Goal: Information Seeking & Learning: Learn about a topic

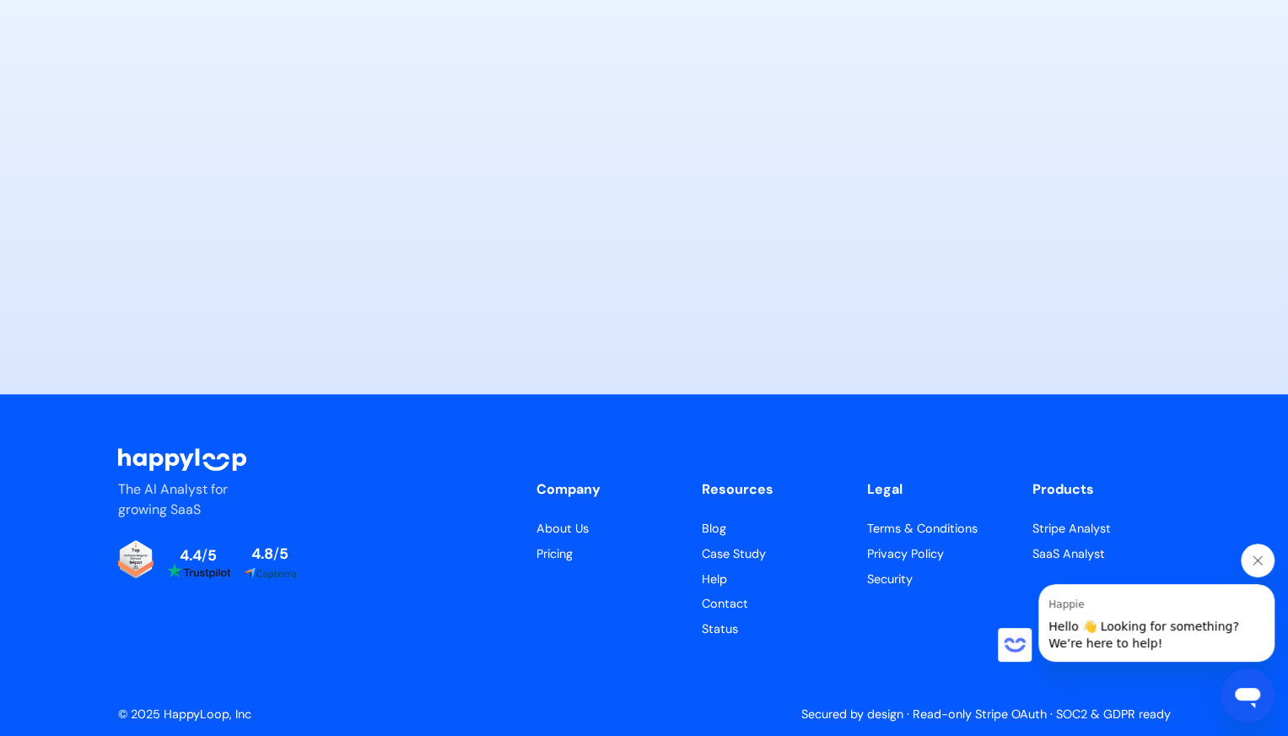
scroll to position [8309, 0]
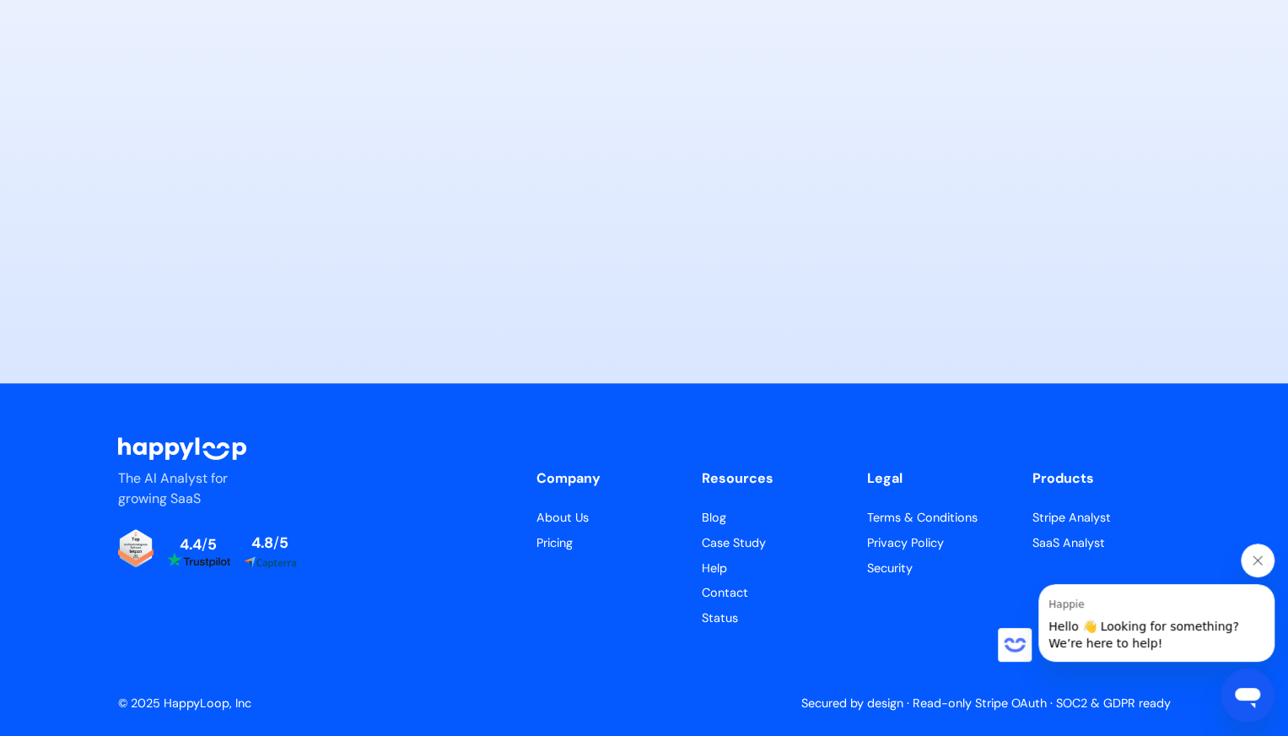
click at [579, 513] on link "About Us" at bounding box center [606, 518] width 138 height 19
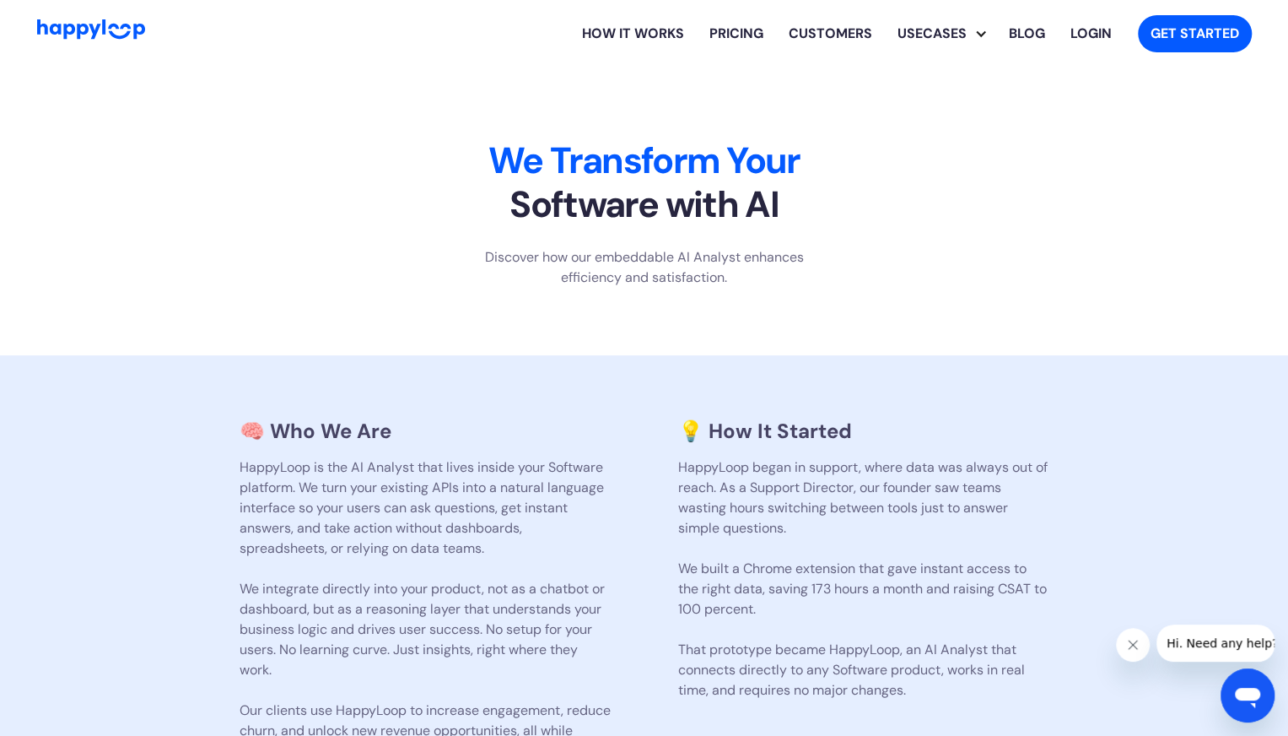
click at [848, 37] on link "Customers" at bounding box center [830, 34] width 109 height 54
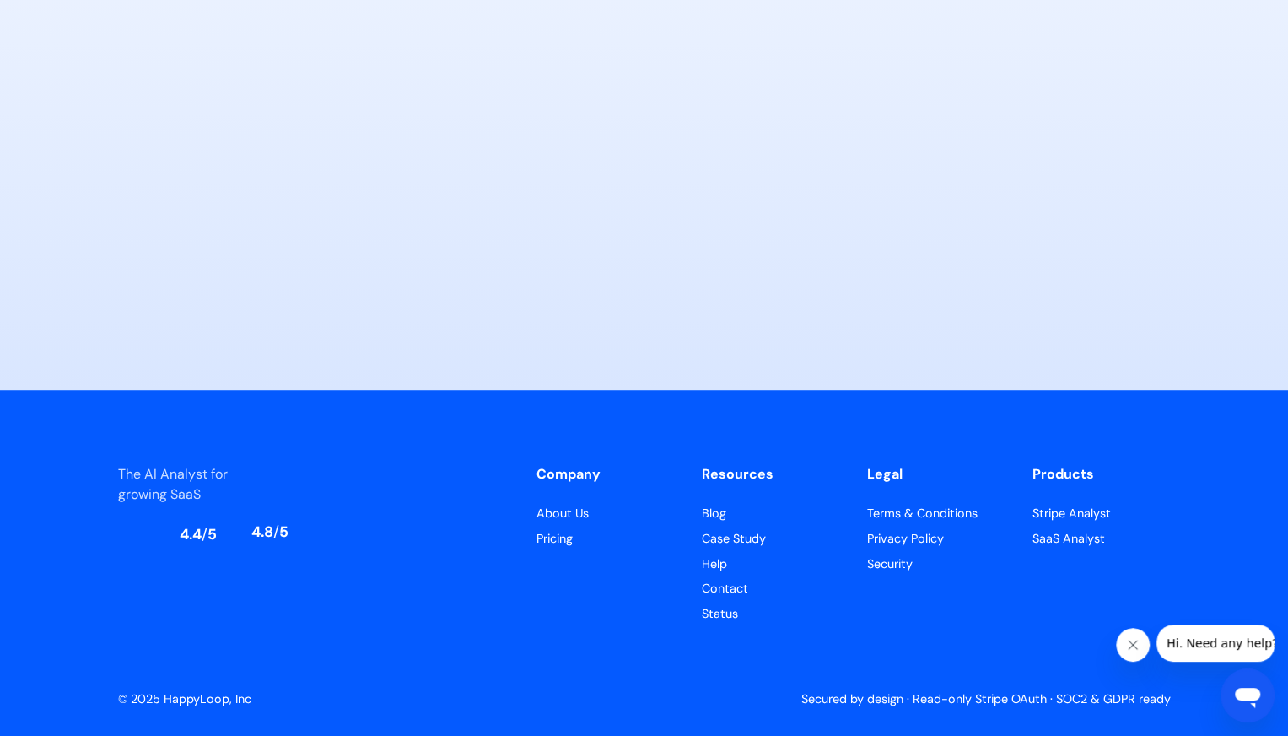
scroll to position [8183, 0]
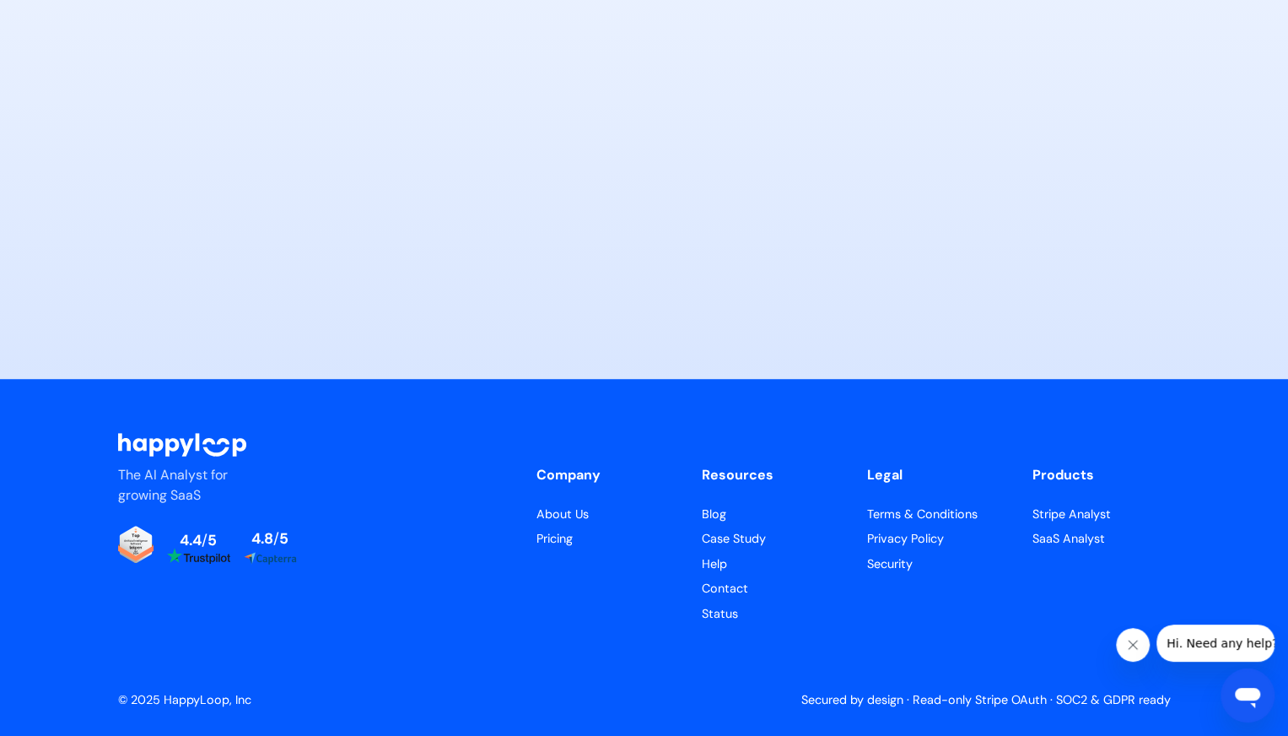
click at [581, 512] on link "About Us" at bounding box center [606, 514] width 138 height 19
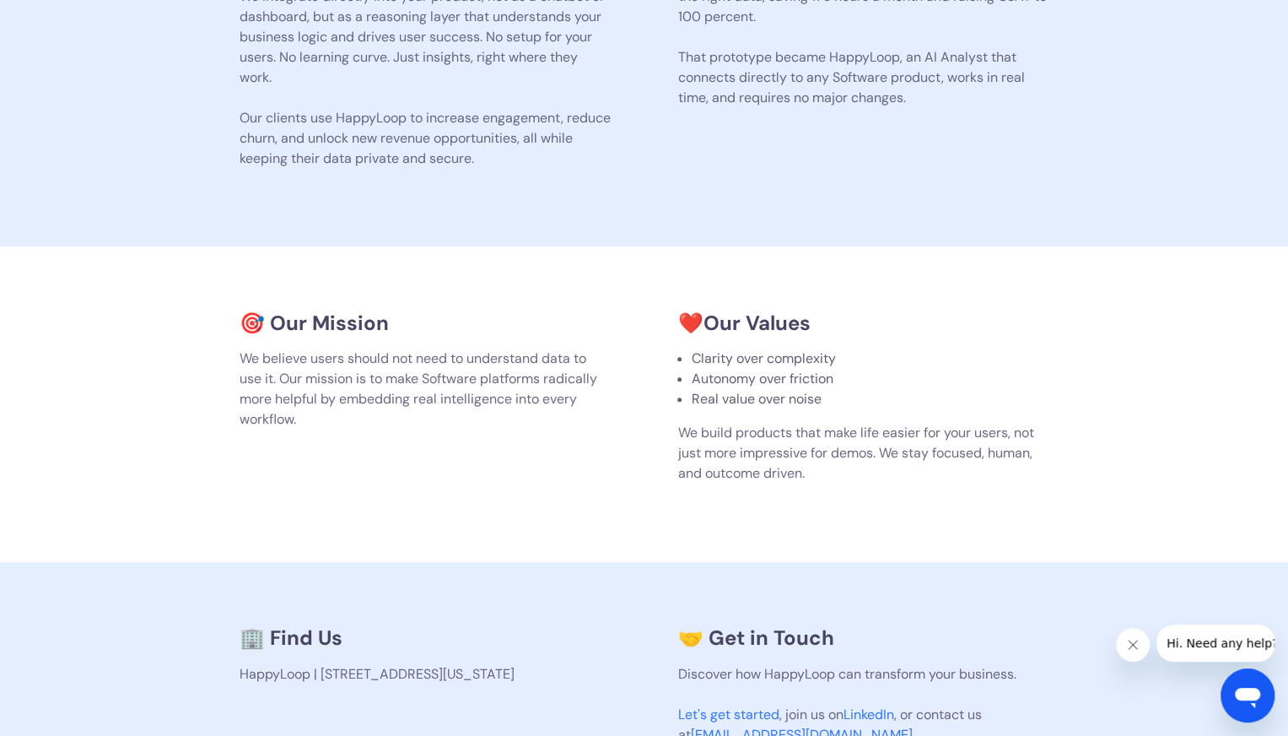
scroll to position [675, 0]
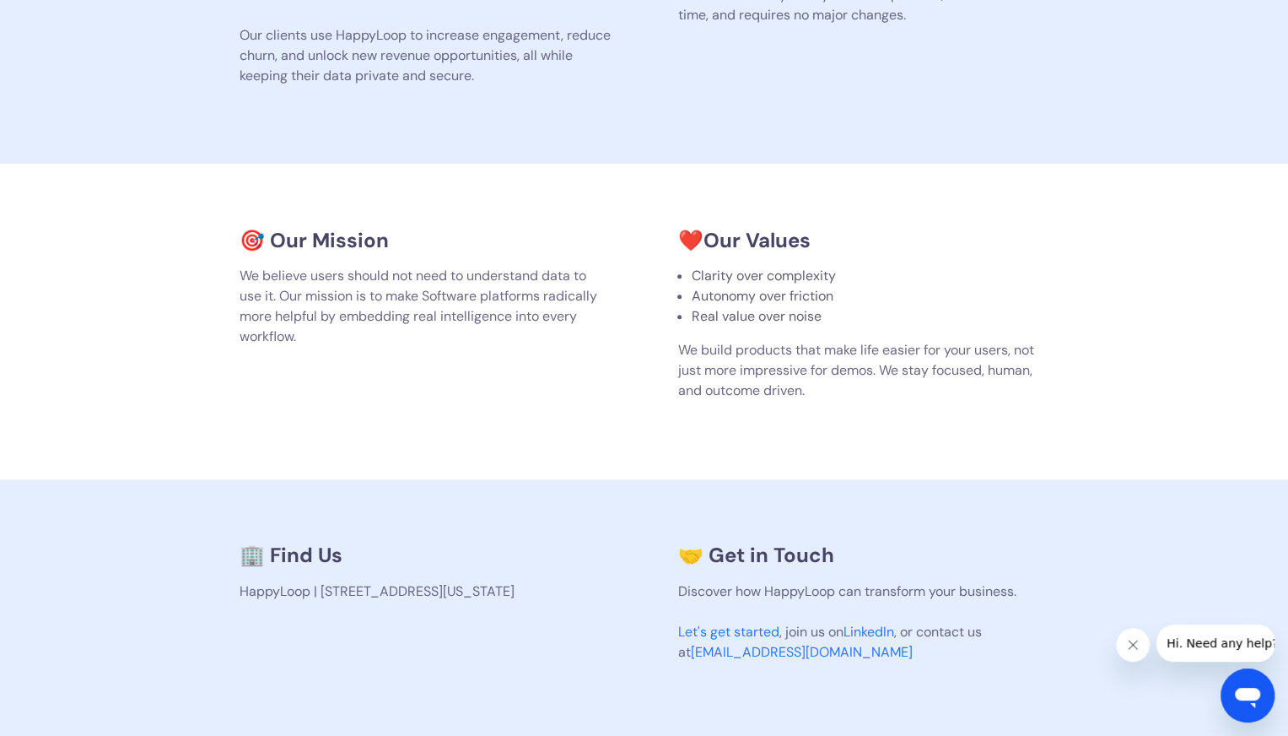
drag, startPoint x: 386, startPoint y: 602, endPoint x: 190, endPoint y: 606, distance: 196.6
click at [187, 606] on section "🏢 Find Us HappyLoop | 2810 N Church St, PMB 93186, Wilmington, Delaware 19802-4…" at bounding box center [644, 609] width 1288 height 261
click at [446, 565] on h3 "🏢 Find Us" at bounding box center [425, 555] width 371 height 24
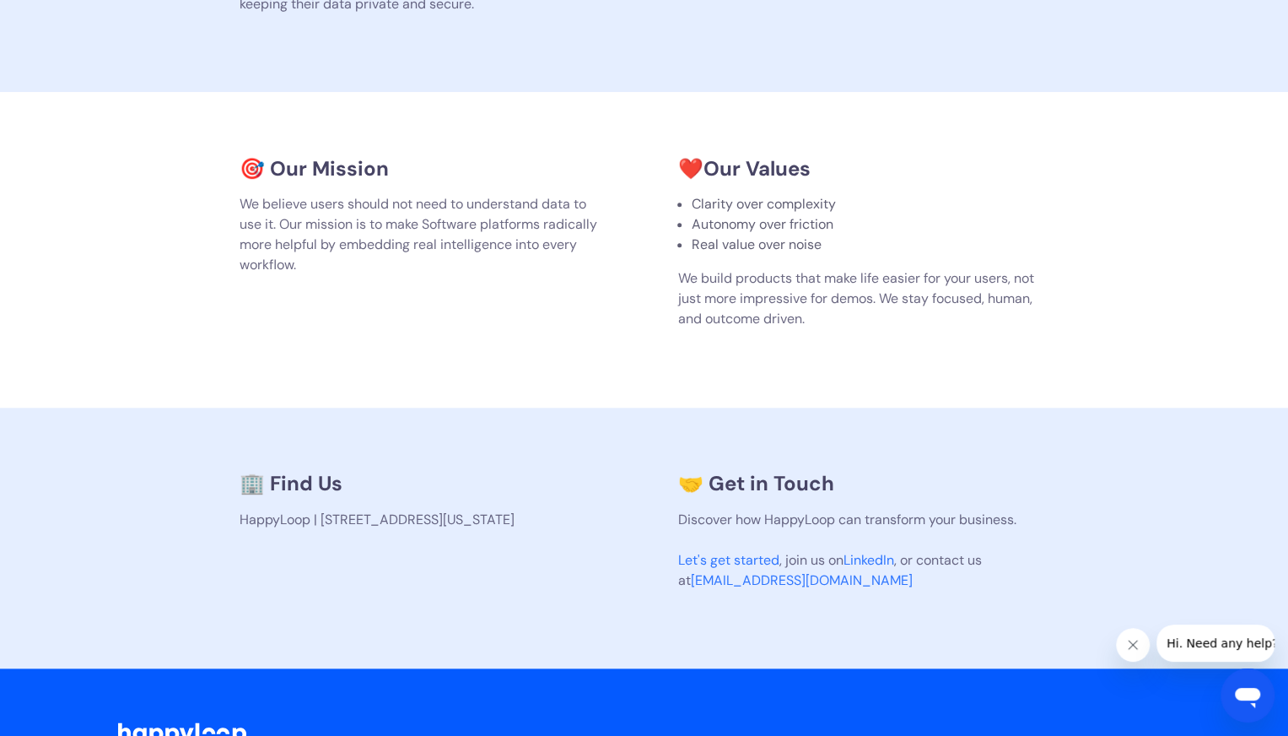
scroll to position [0, 0]
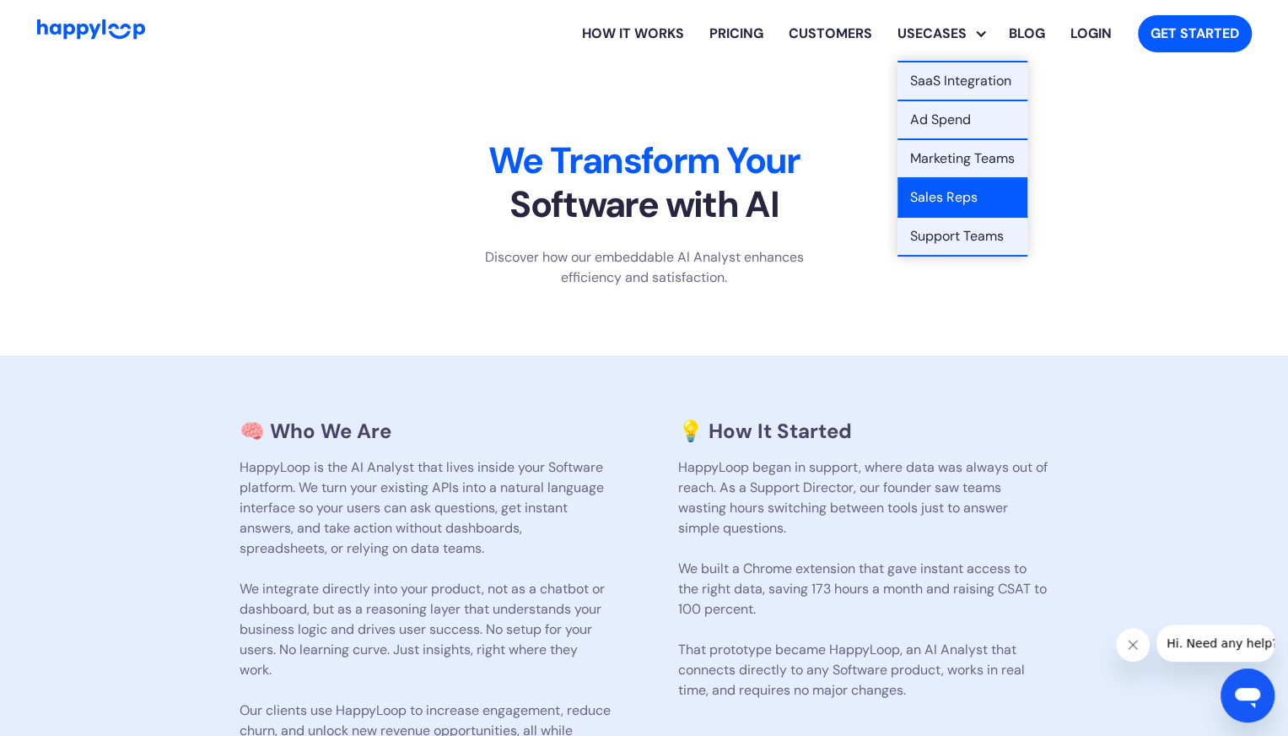
click at [972, 199] on link "Sales Reps" at bounding box center [963, 198] width 130 height 39
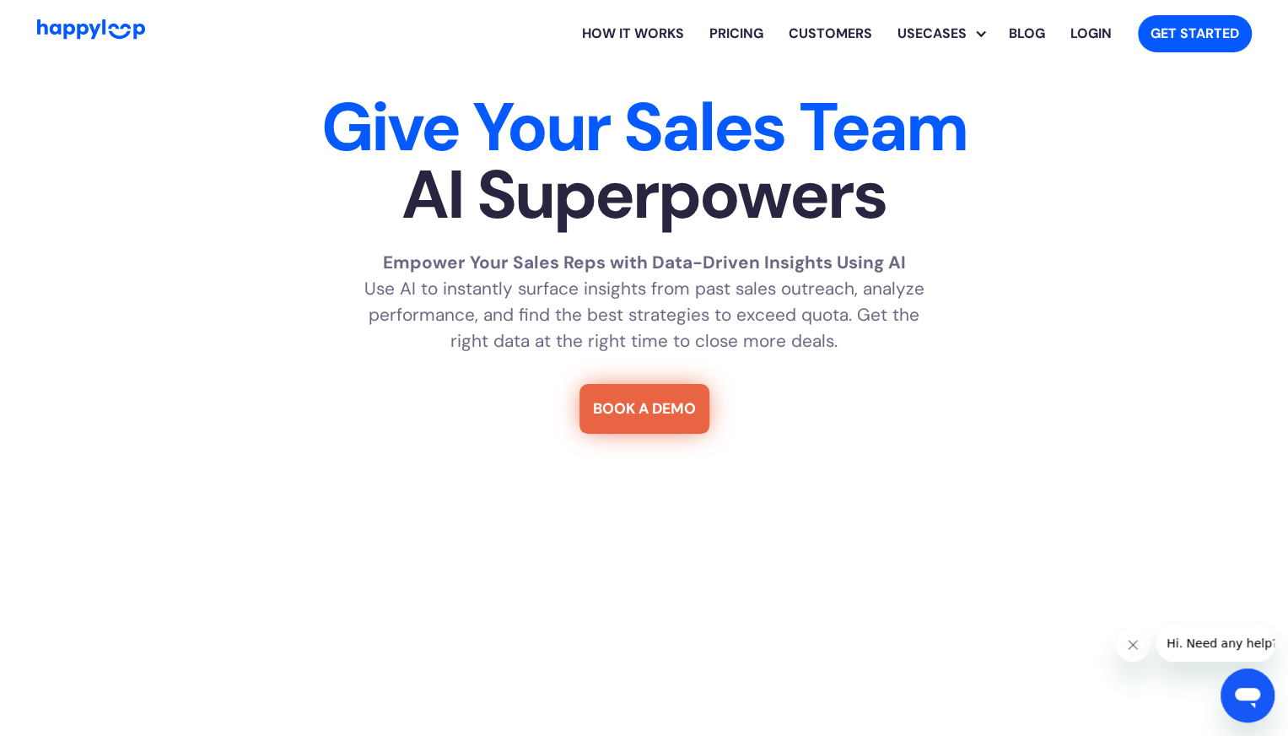
click at [631, 39] on link "How it works" at bounding box center [633, 34] width 127 height 54
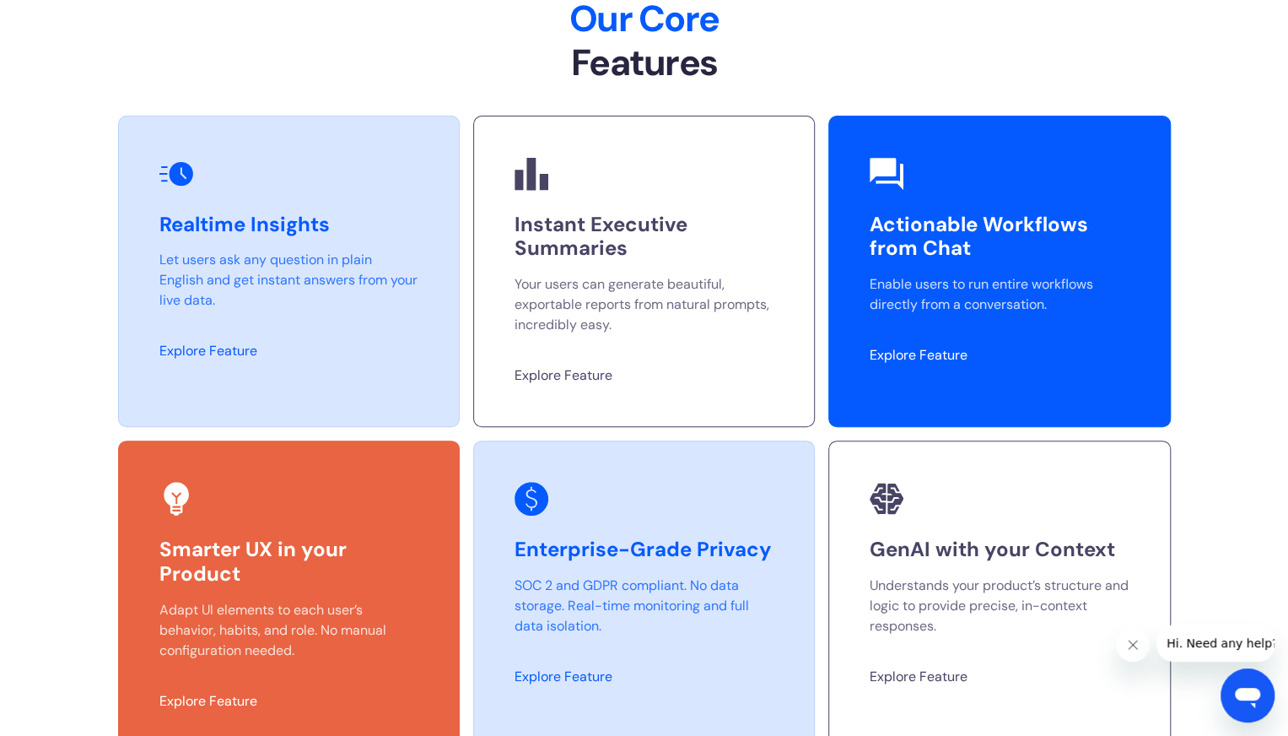
scroll to position [4639, 0]
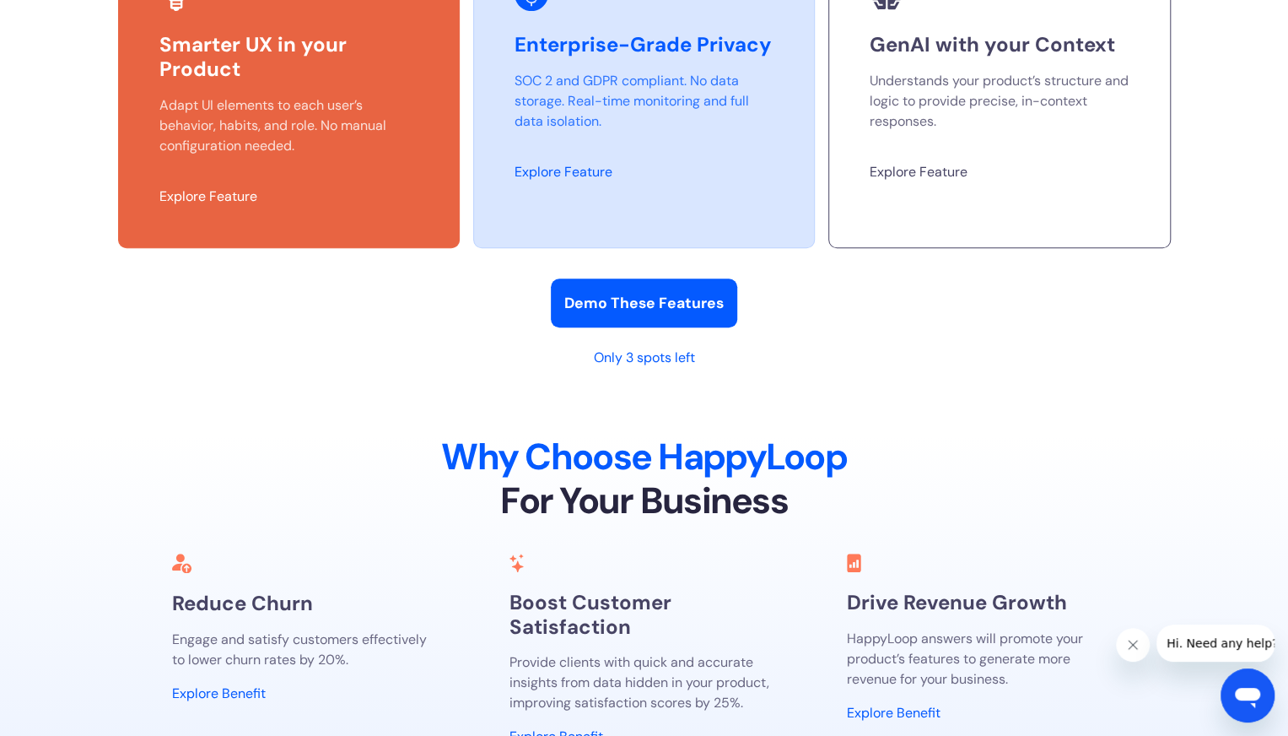
click at [948, 181] on link "Explore Feature" at bounding box center [919, 172] width 98 height 18
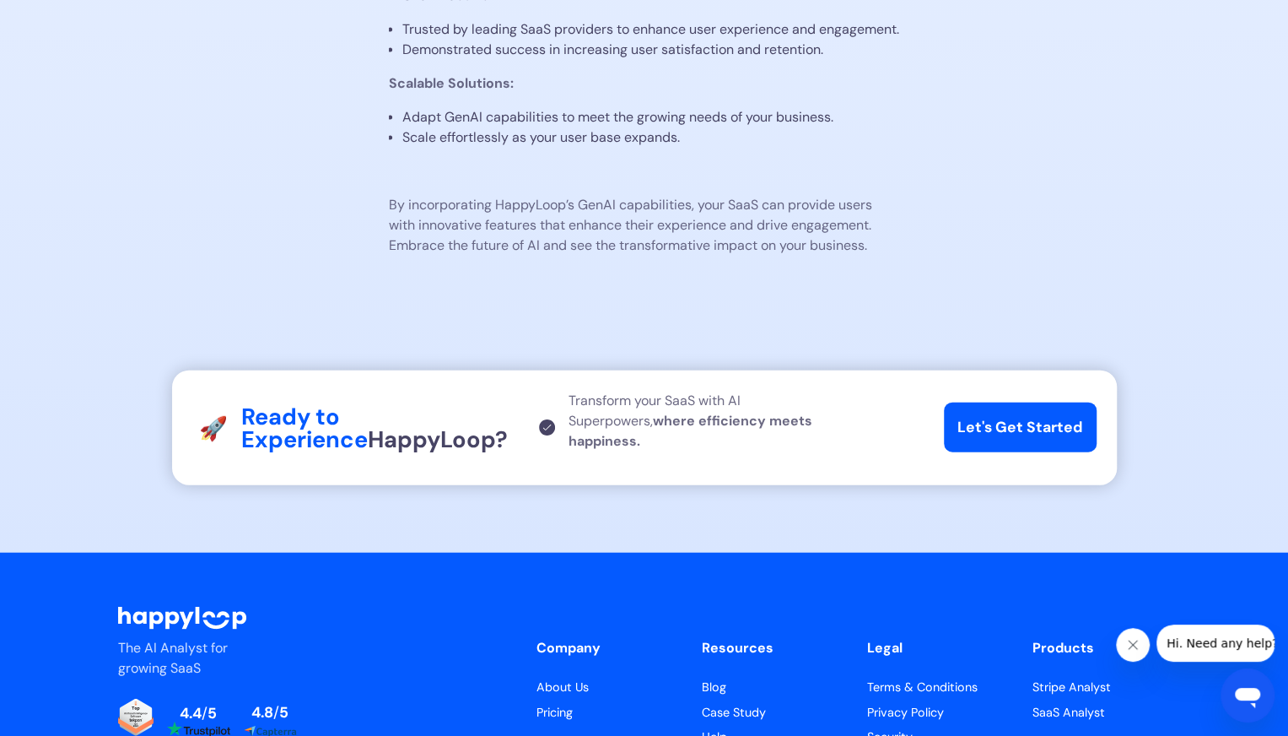
scroll to position [2072, 0]
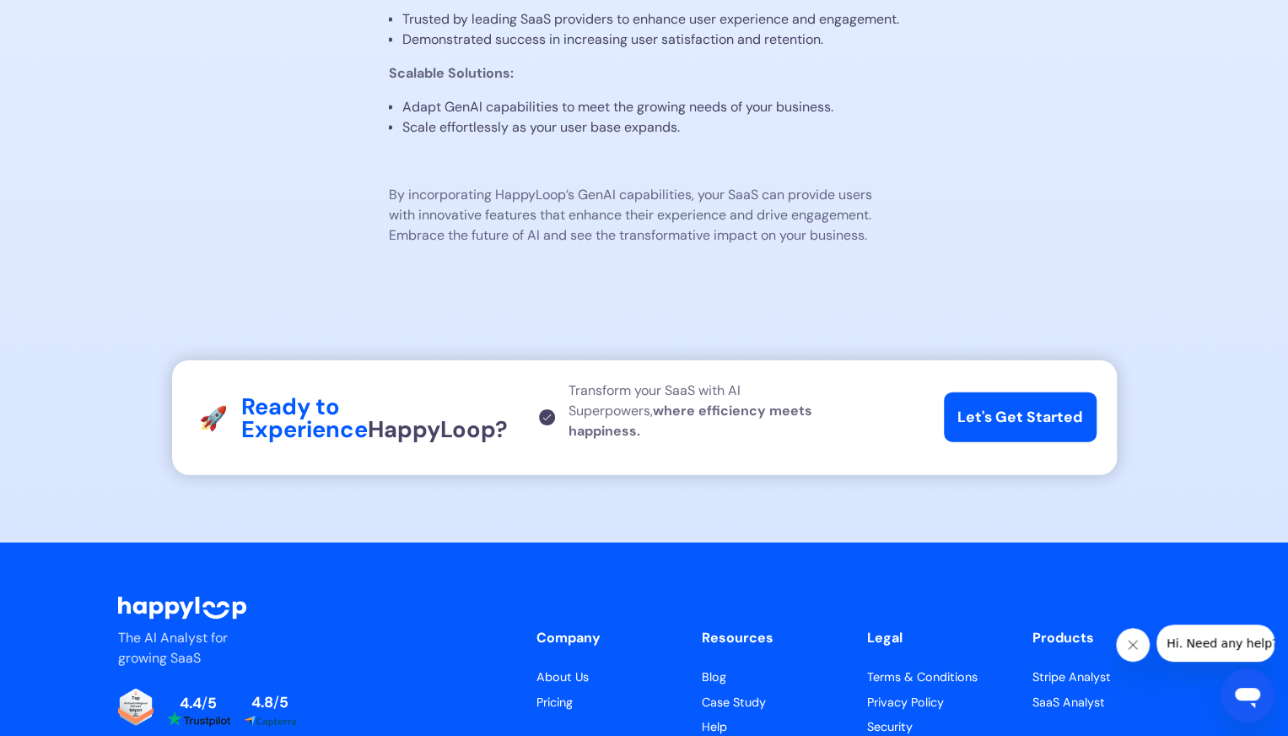
click at [552, 687] on link "About Us" at bounding box center [606, 677] width 138 height 19
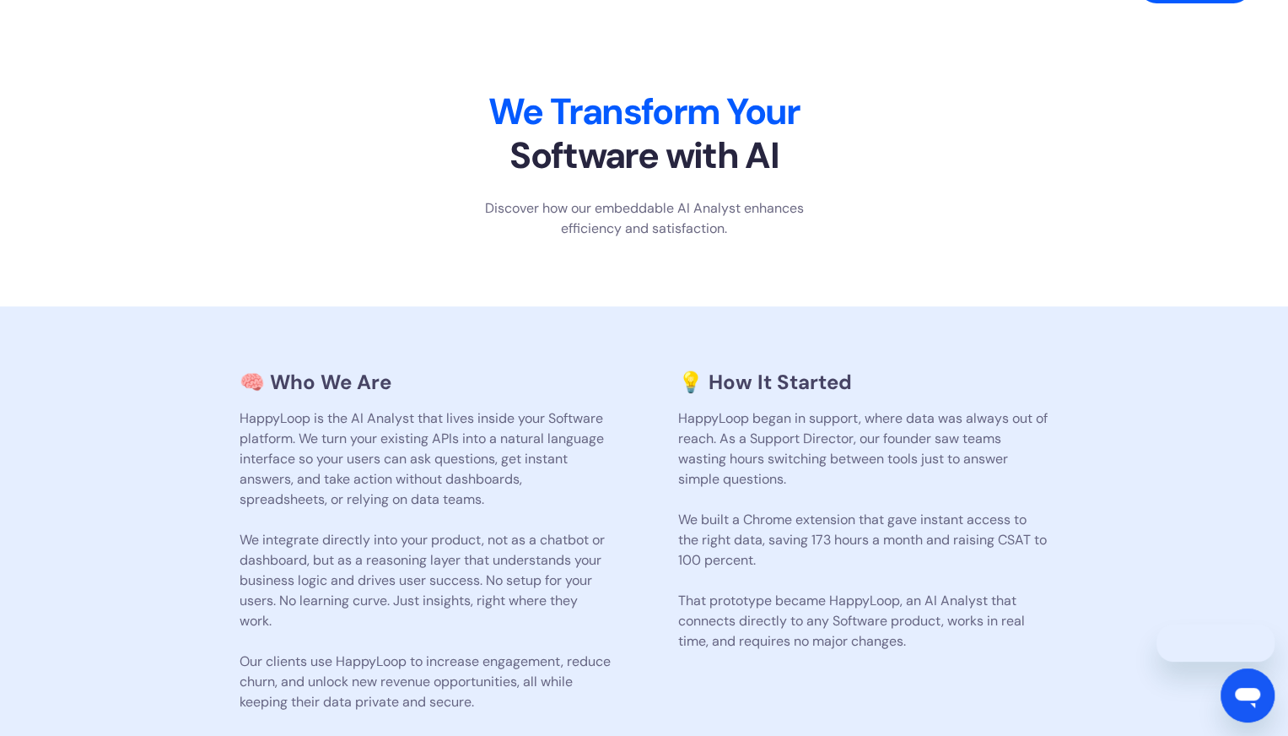
scroll to position [169, 0]
